Goal: Information Seeking & Learning: Learn about a topic

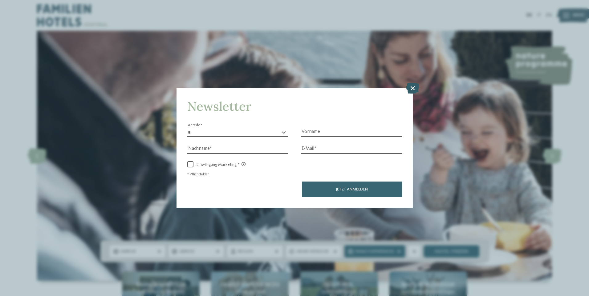
click at [413, 88] on icon at bounding box center [412, 87] width 13 height 11
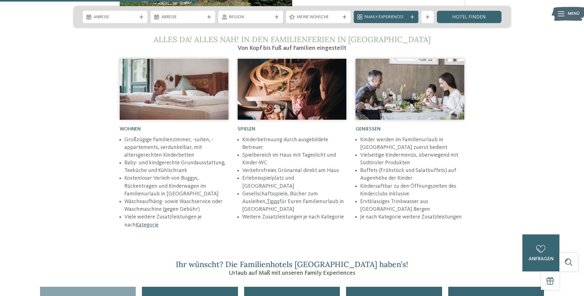
scroll to position [954, 0]
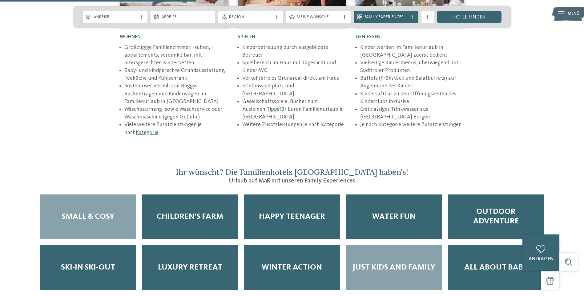
click at [384, 263] on span "Just Kids and Family" at bounding box center [393, 268] width 83 height 10
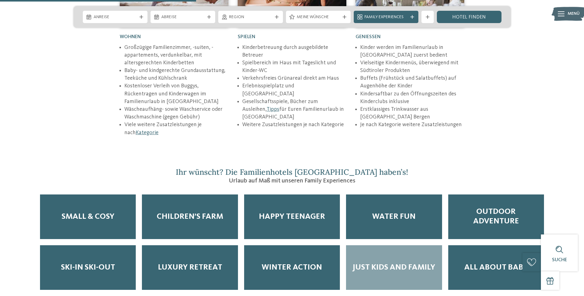
click at [387, 263] on span "Just Kids and Family" at bounding box center [393, 268] width 83 height 10
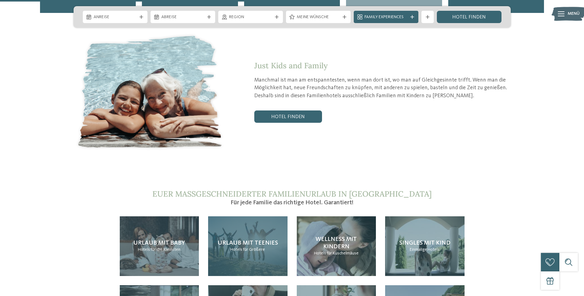
scroll to position [1293, 0]
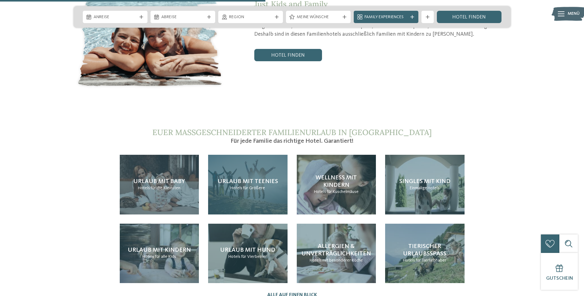
click at [242, 186] on span "Hotels" at bounding box center [236, 188] width 12 height 4
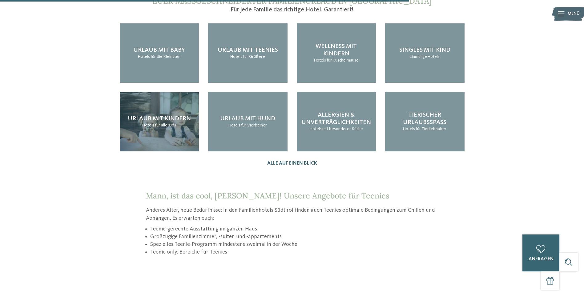
scroll to position [708, 0]
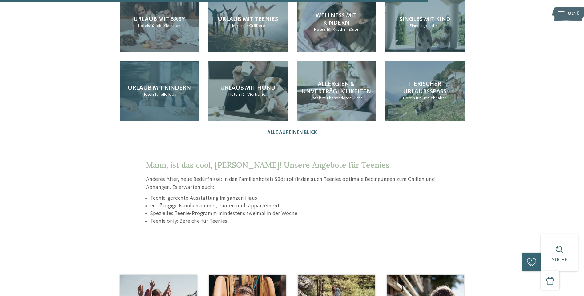
click at [143, 85] on span "Urlaub mit Kindern" at bounding box center [159, 88] width 63 height 6
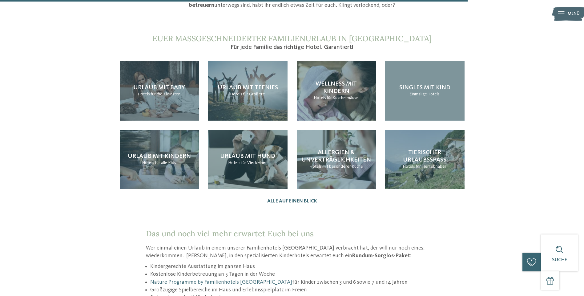
scroll to position [831, 0]
